Goal: Task Accomplishment & Management: Manage account settings

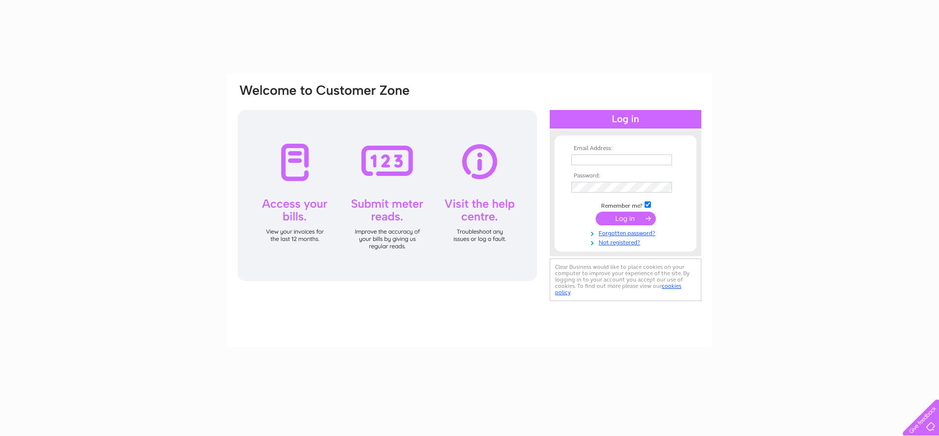
type input "[EMAIL_ADDRESS][DOMAIN_NAME]"
click at [627, 218] on input "submit" at bounding box center [626, 219] width 60 height 14
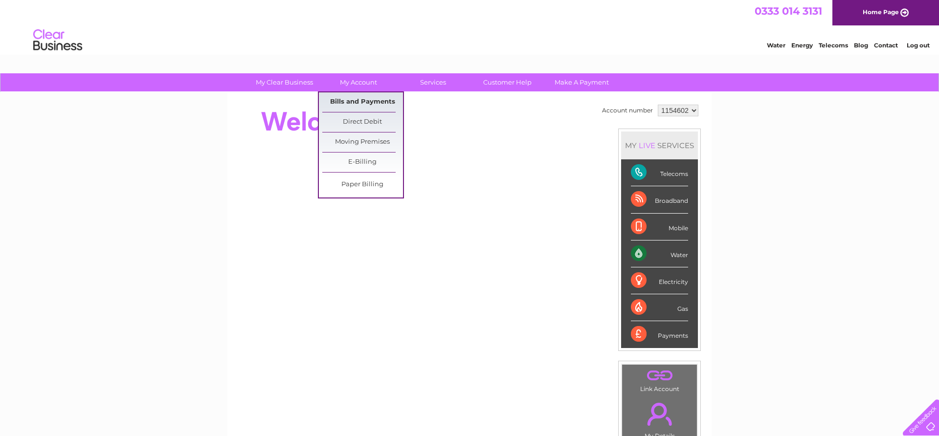
click at [368, 103] on link "Bills and Payments" at bounding box center [362, 102] width 81 height 20
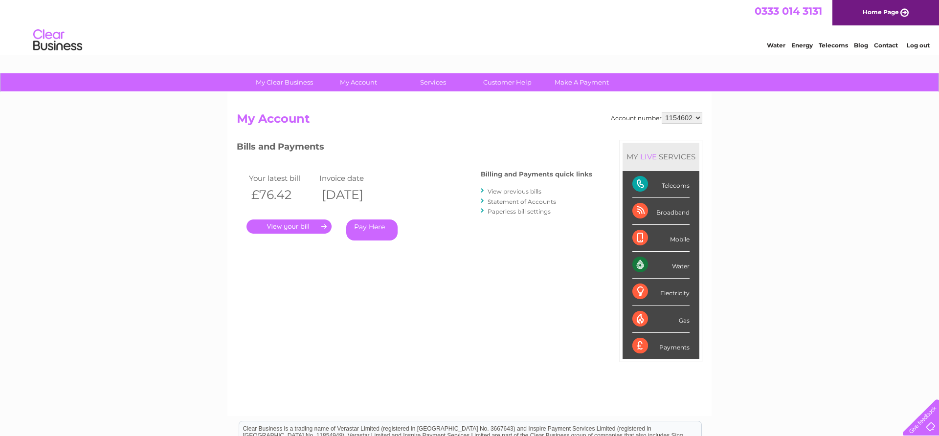
click at [309, 223] on link "." at bounding box center [289, 227] width 85 height 14
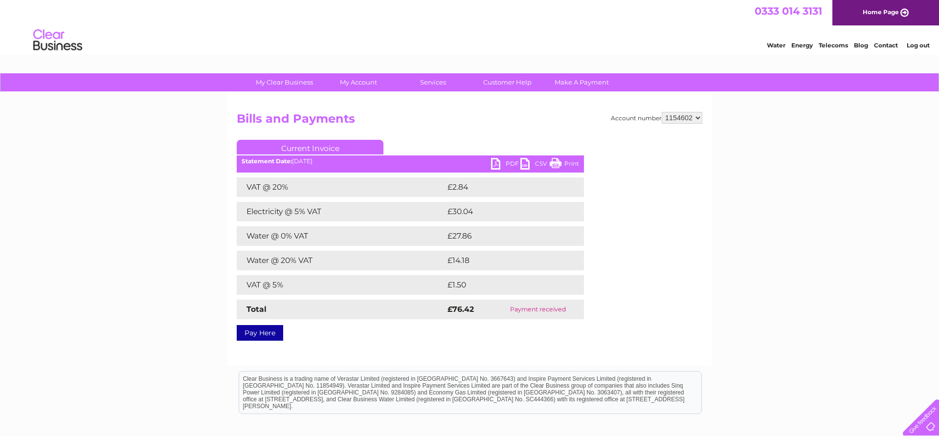
click at [570, 161] on link "Print" at bounding box center [564, 165] width 29 height 14
